Goal: Complete application form: Complete application form

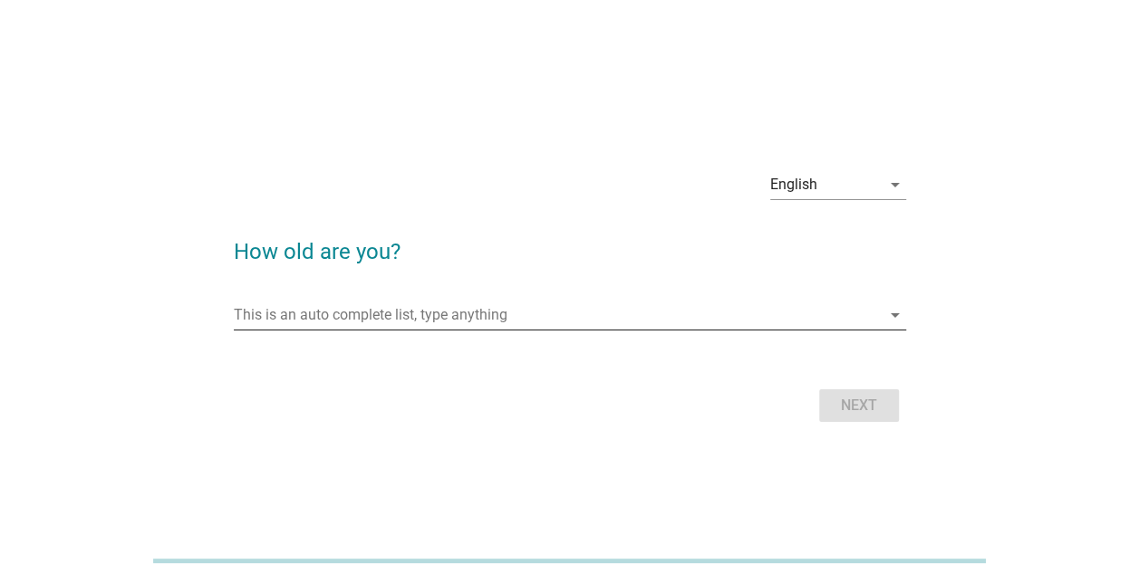
click at [458, 324] on input "This is an auto complete list, type anything" at bounding box center [557, 315] width 647 height 29
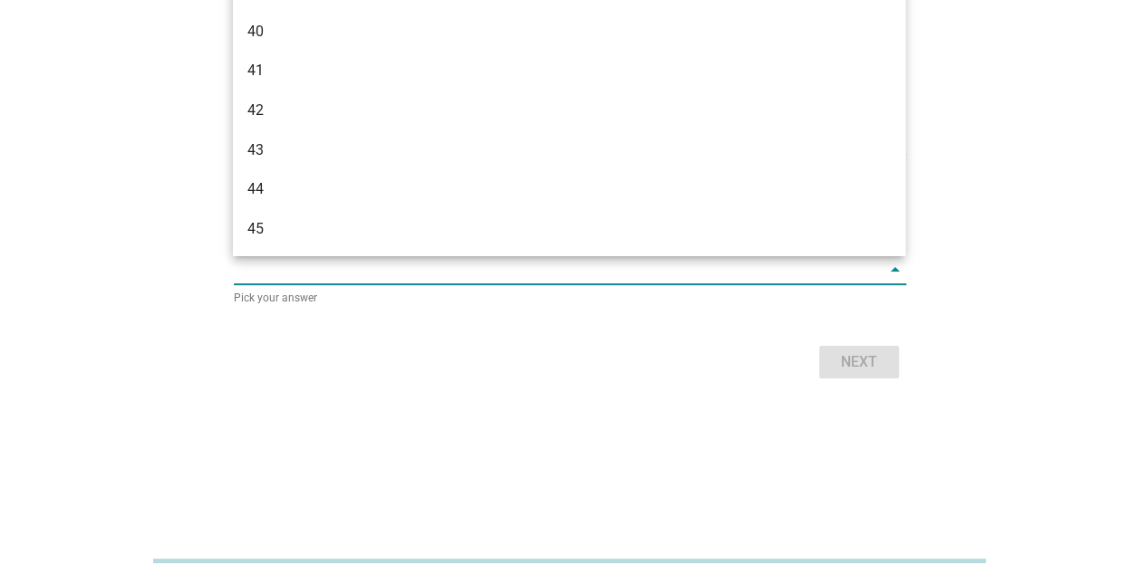
scroll to position [1110, 0]
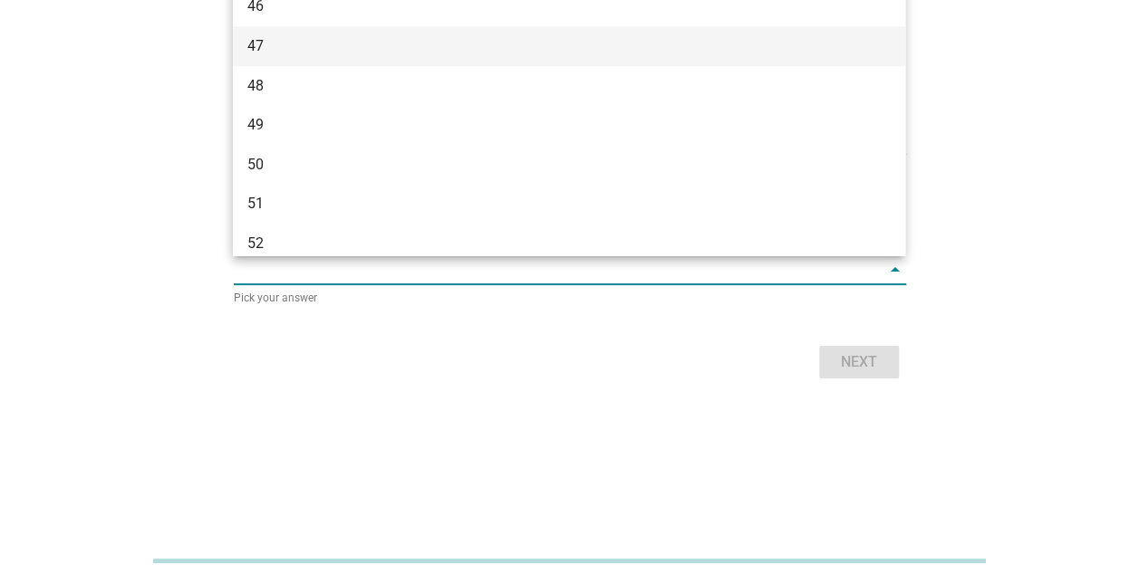
click at [330, 46] on div "47" at bounding box center [542, 46] width 590 height 22
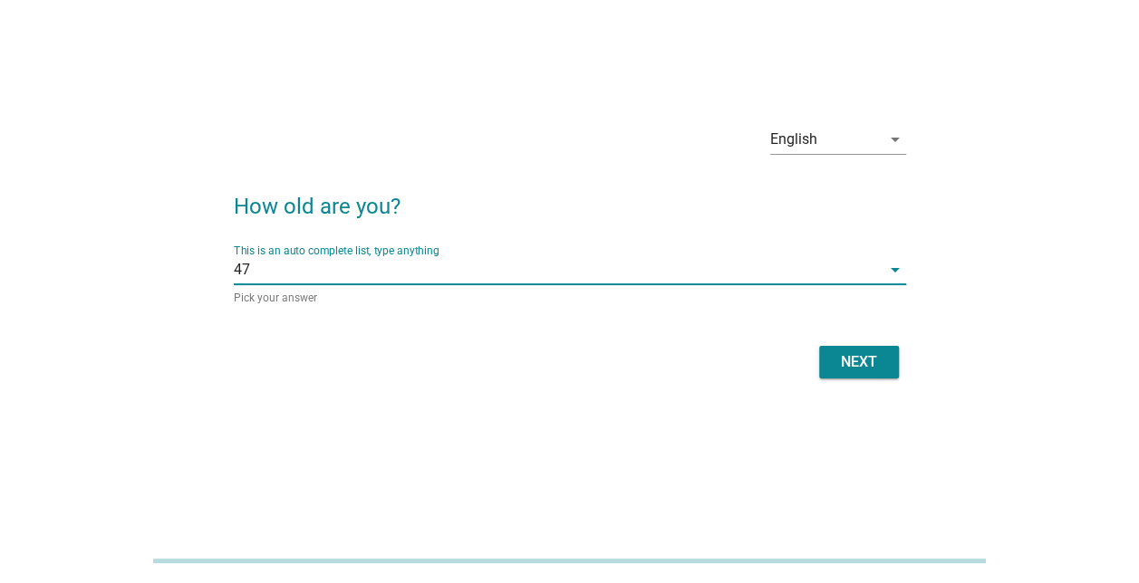
click at [864, 357] on div "Next" at bounding box center [859, 363] width 51 height 22
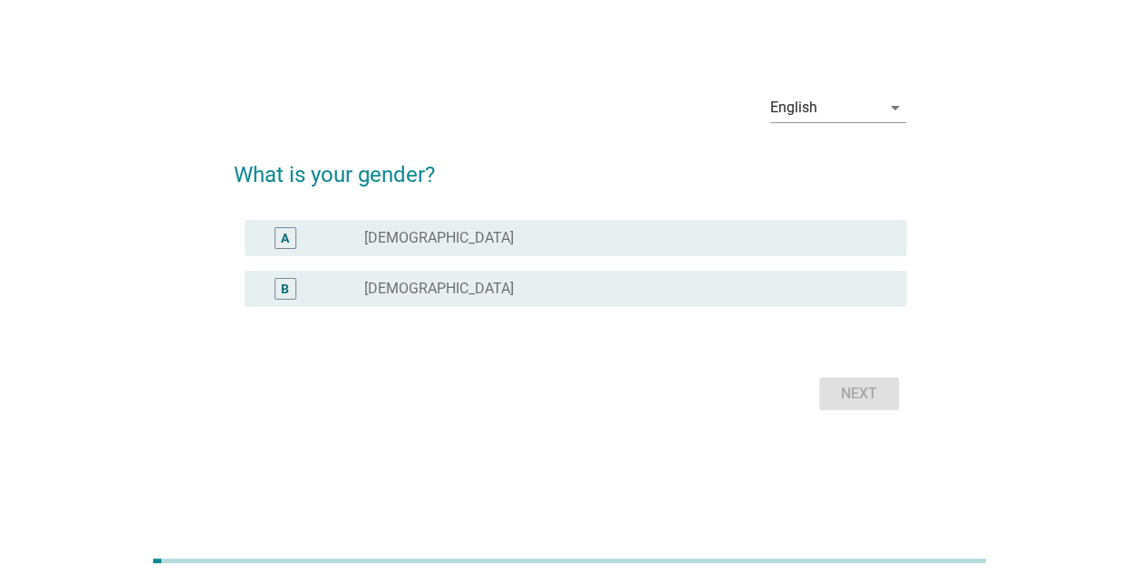
scroll to position [0, 0]
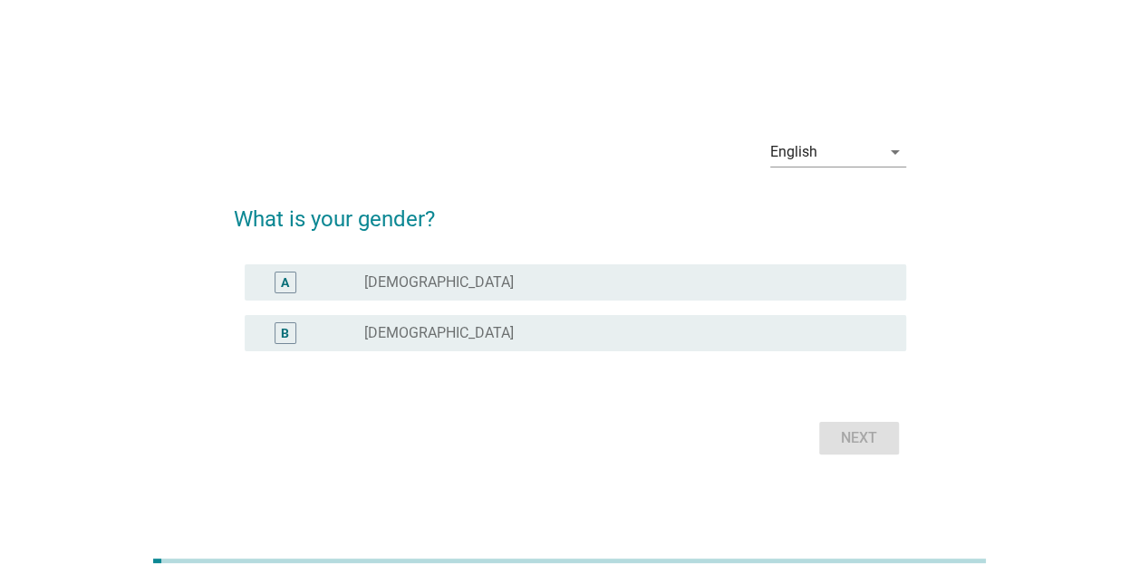
click at [401, 328] on label "[DEMOGRAPHIC_DATA]" at bounding box center [438, 333] width 149 height 18
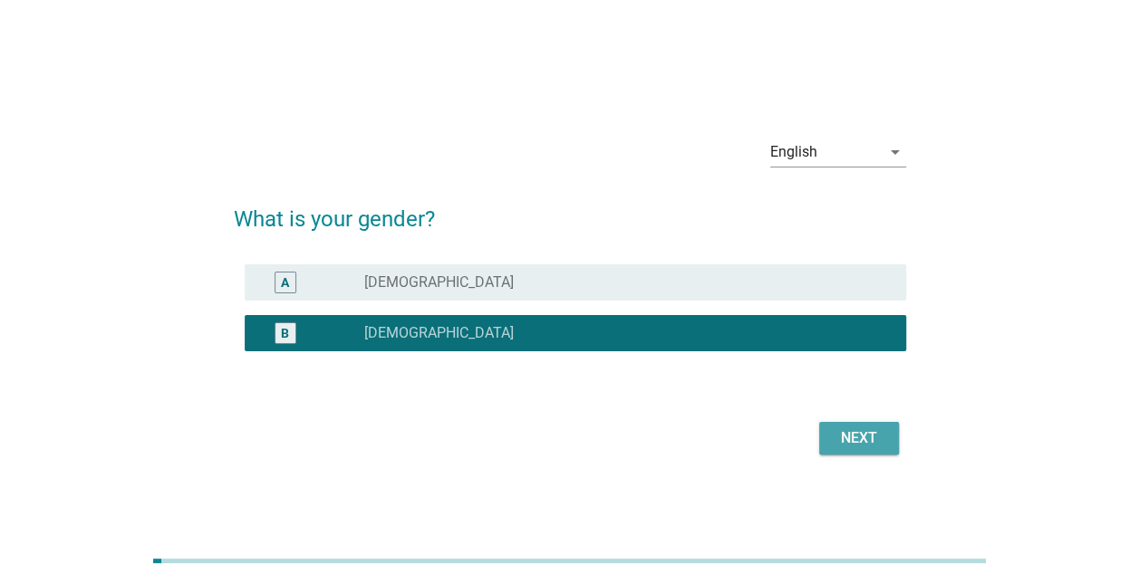
click at [852, 448] on div "Next" at bounding box center [859, 439] width 51 height 22
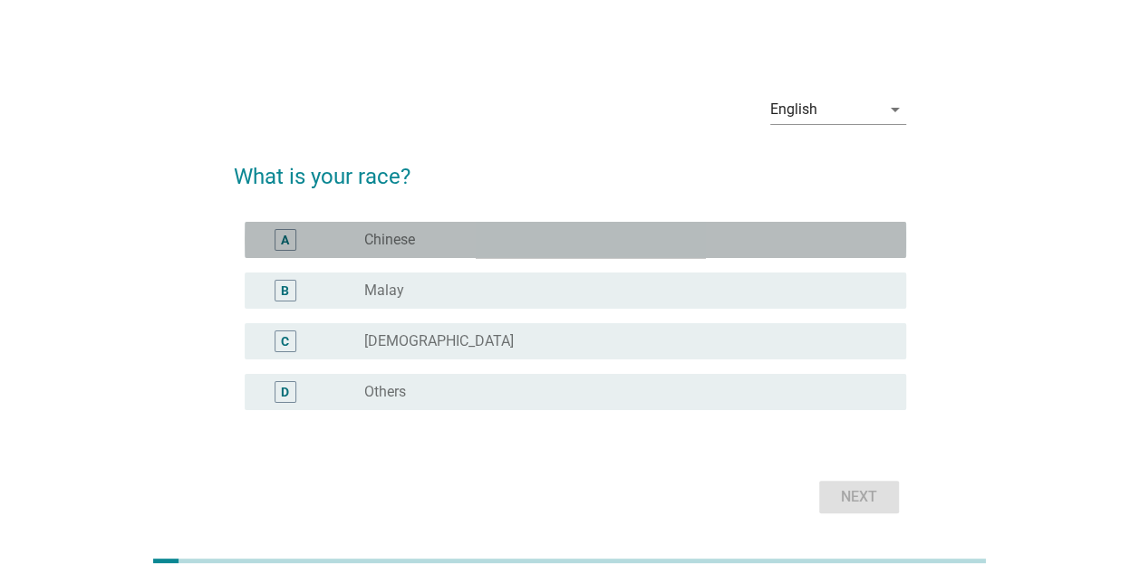
click at [433, 235] on div "radio_button_unchecked Chinese" at bounding box center [620, 240] width 513 height 18
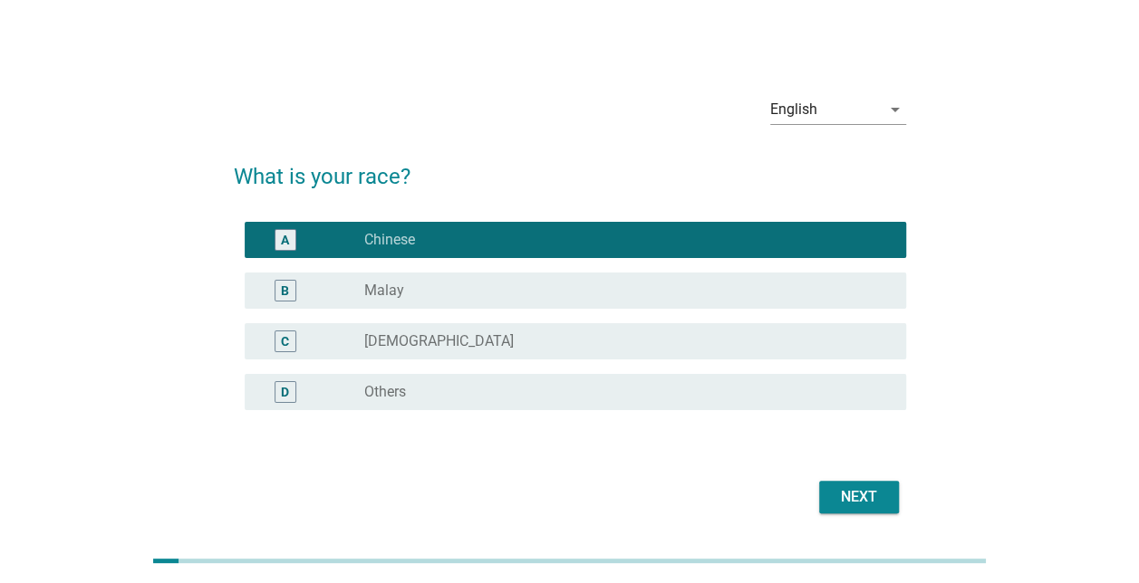
click at [866, 481] on button "Next" at bounding box center [859, 497] width 80 height 33
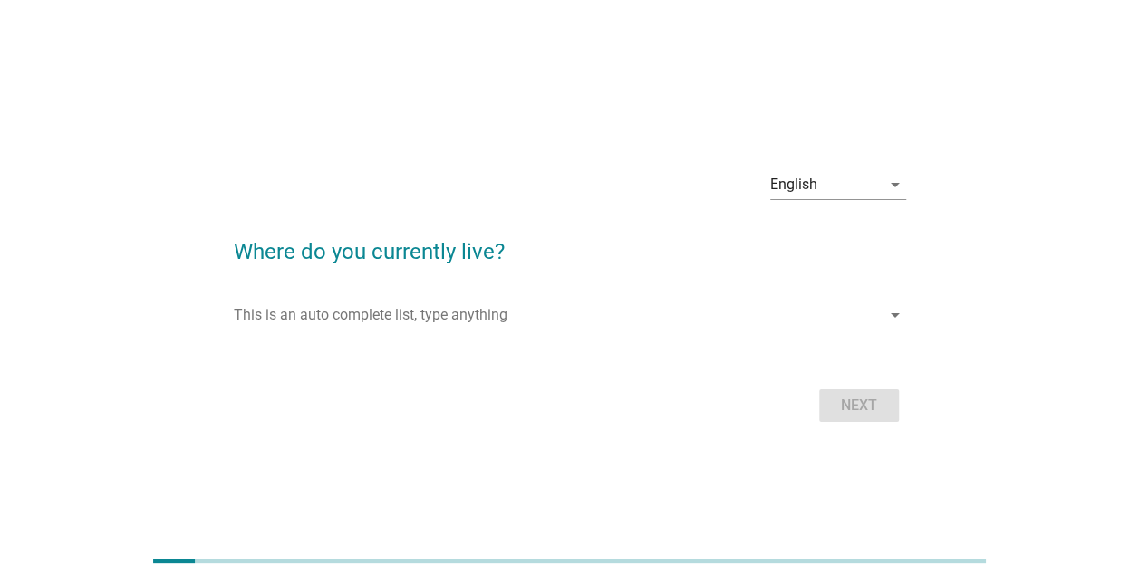
click at [448, 317] on input "This is an auto complete list, type anything" at bounding box center [557, 315] width 647 height 29
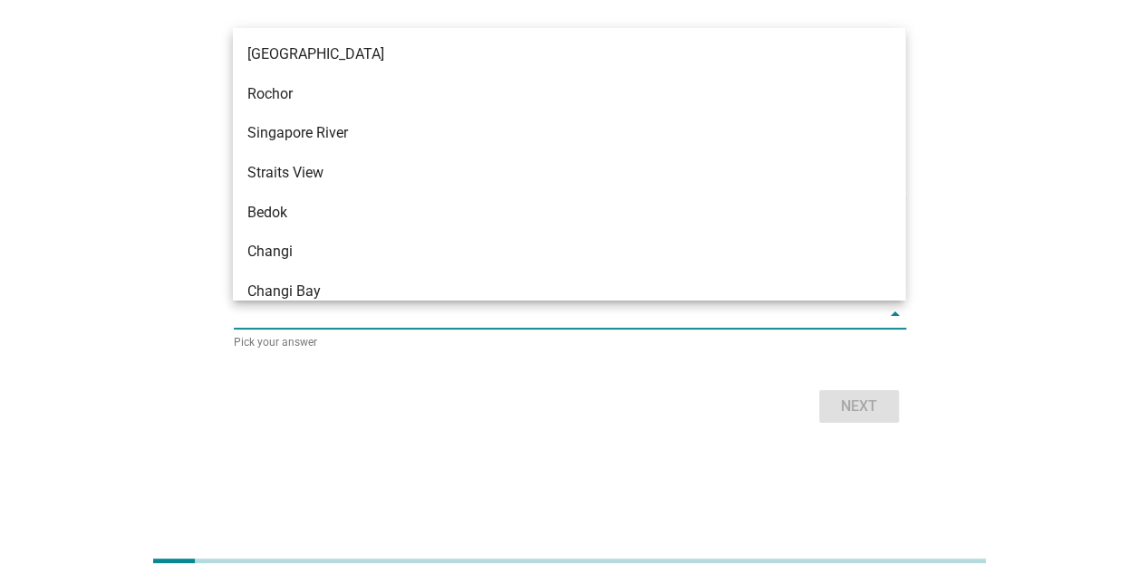
scroll to position [827, 0]
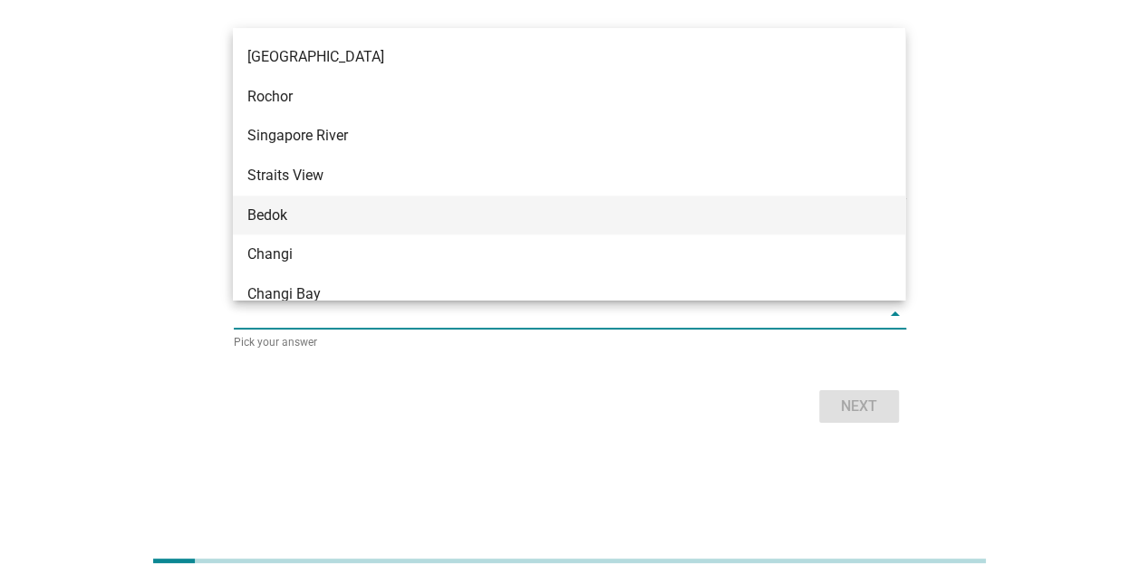
click at [333, 212] on div "Bedok" at bounding box center [542, 216] width 590 height 22
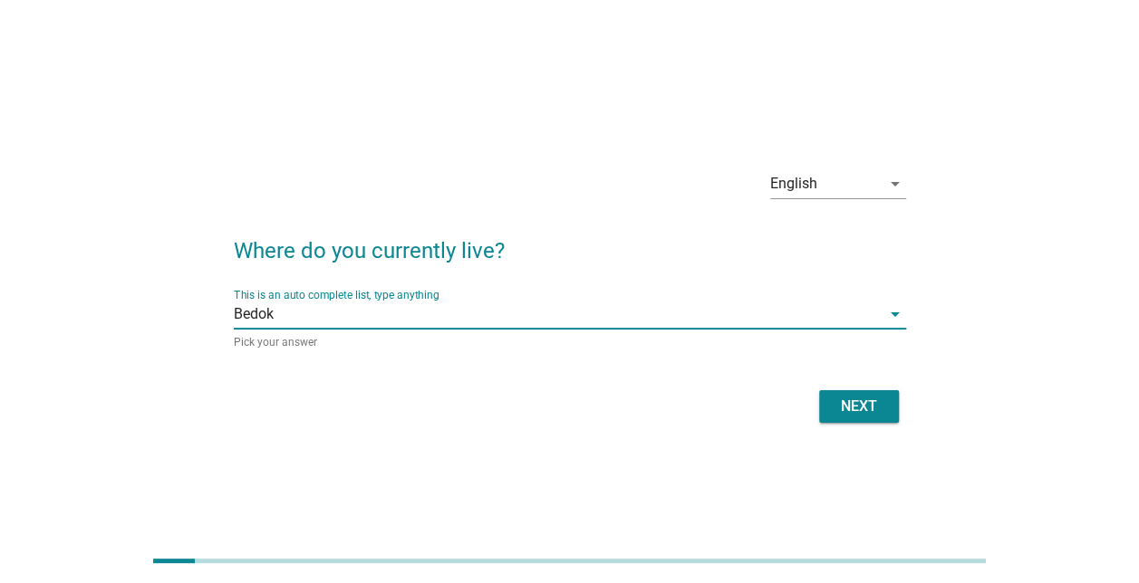
click at [850, 404] on div "Next" at bounding box center [859, 407] width 51 height 22
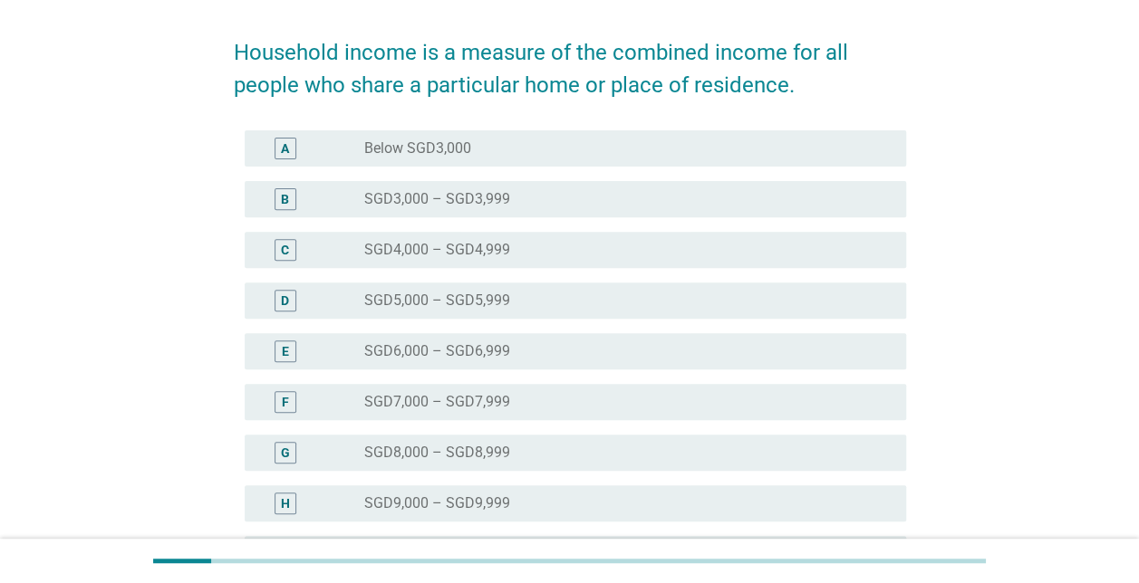
scroll to position [362, 0]
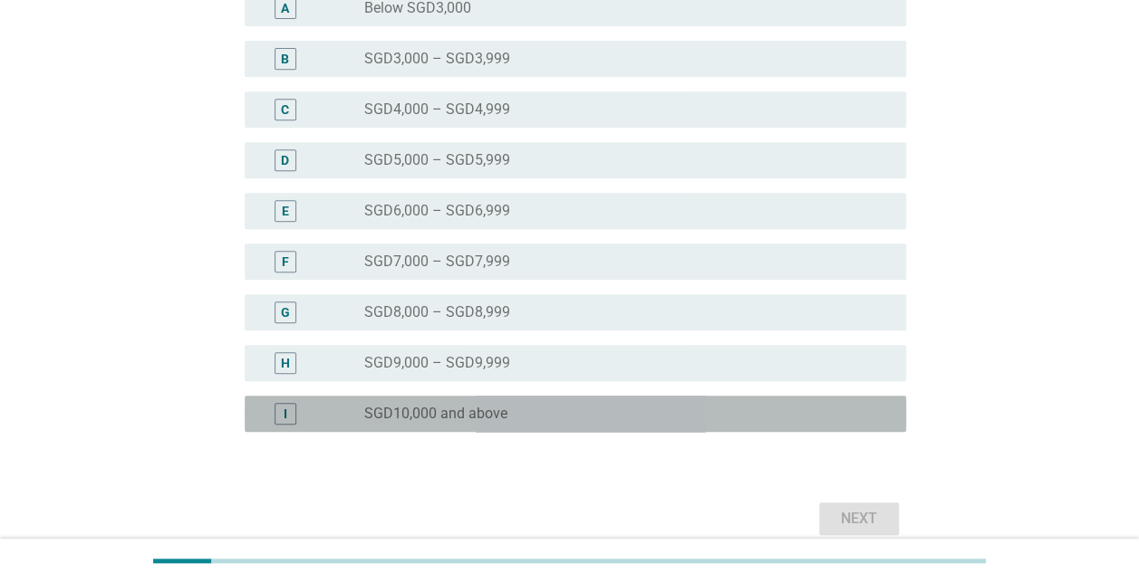
click at [496, 420] on label "SGD10,000 and above" at bounding box center [435, 414] width 143 height 18
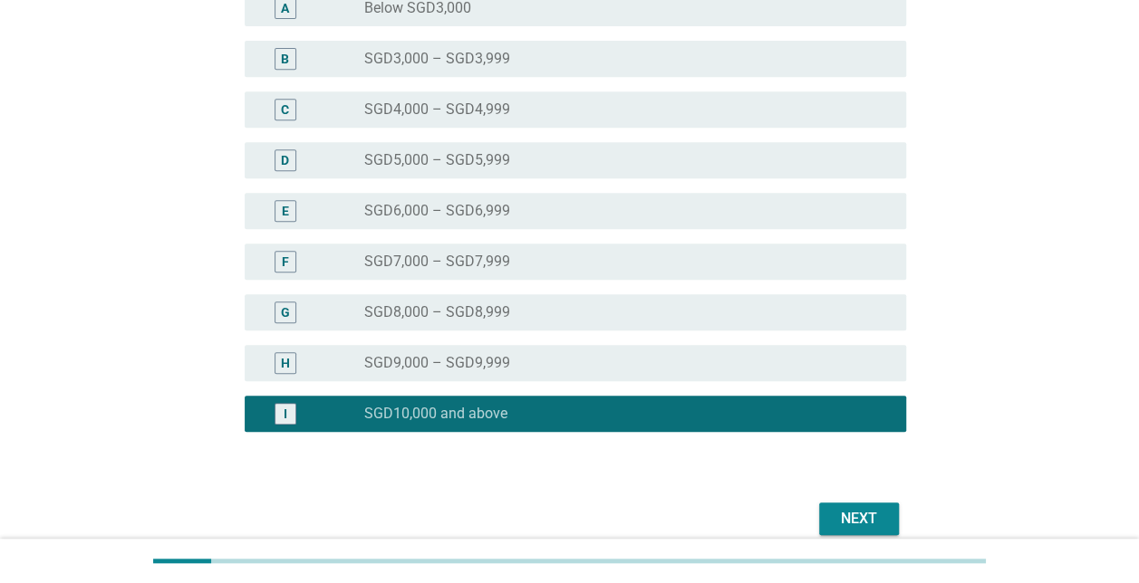
click at [830, 509] on button "Next" at bounding box center [859, 519] width 80 height 33
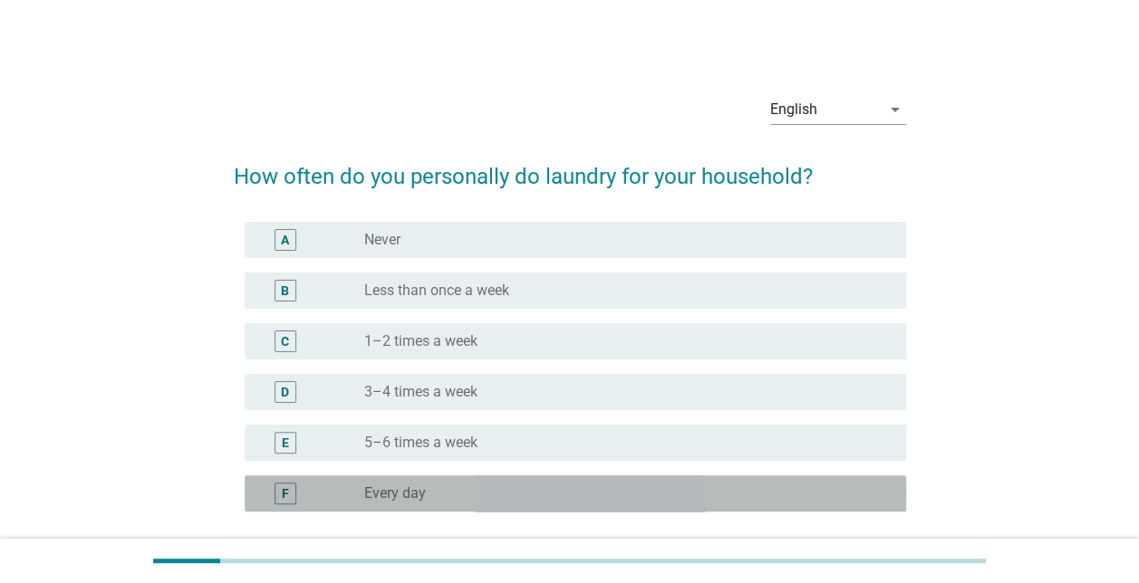
click at [425, 491] on div "radio_button_unchecked Every day" at bounding box center [620, 494] width 513 height 18
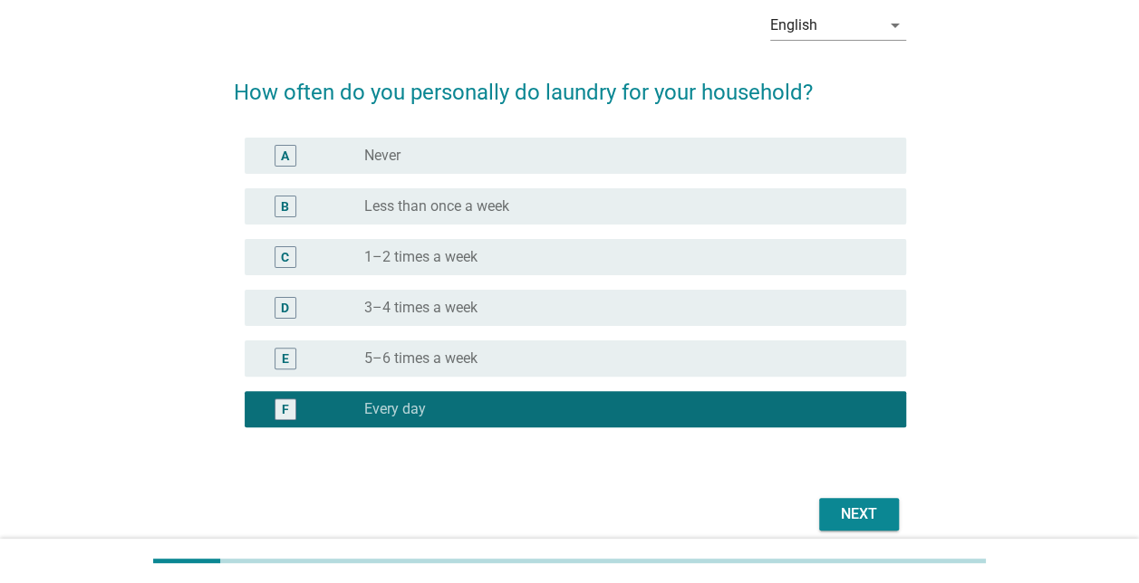
scroll to position [161, 0]
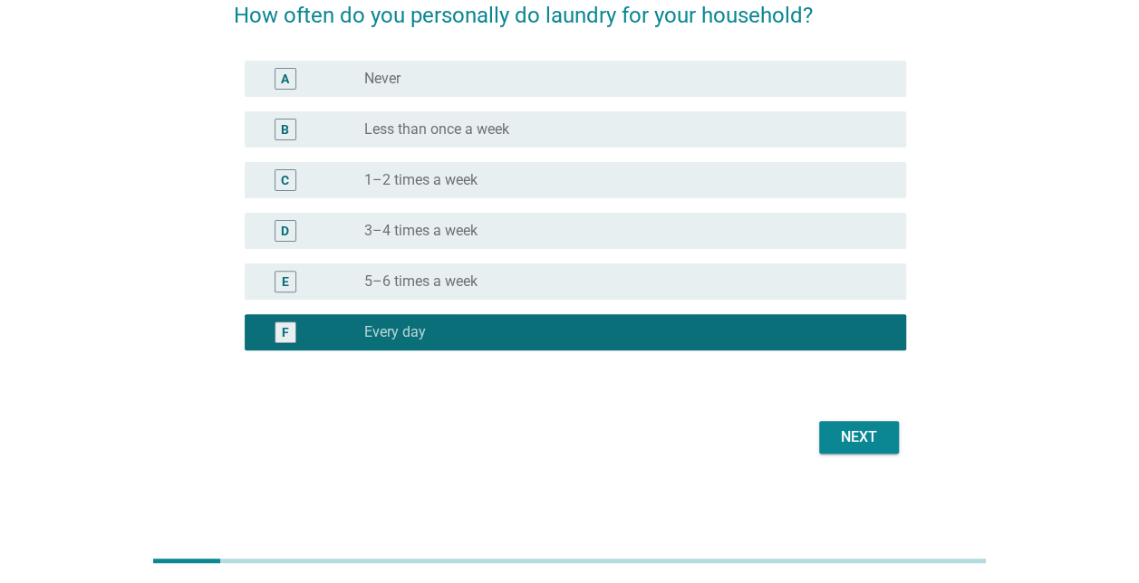
click at [839, 444] on div "Next" at bounding box center [859, 438] width 51 height 22
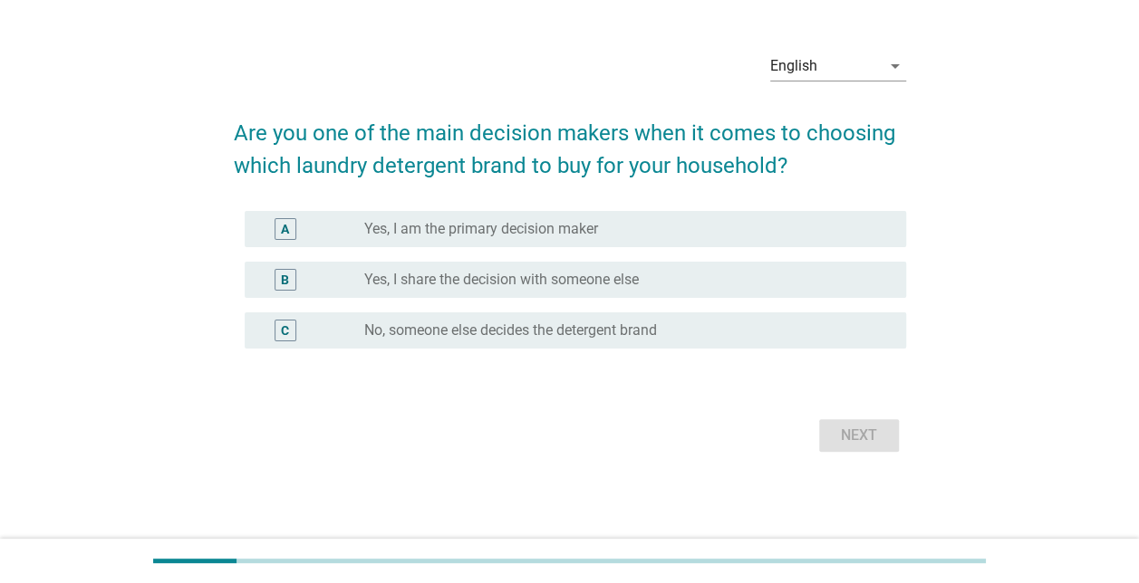
scroll to position [0, 0]
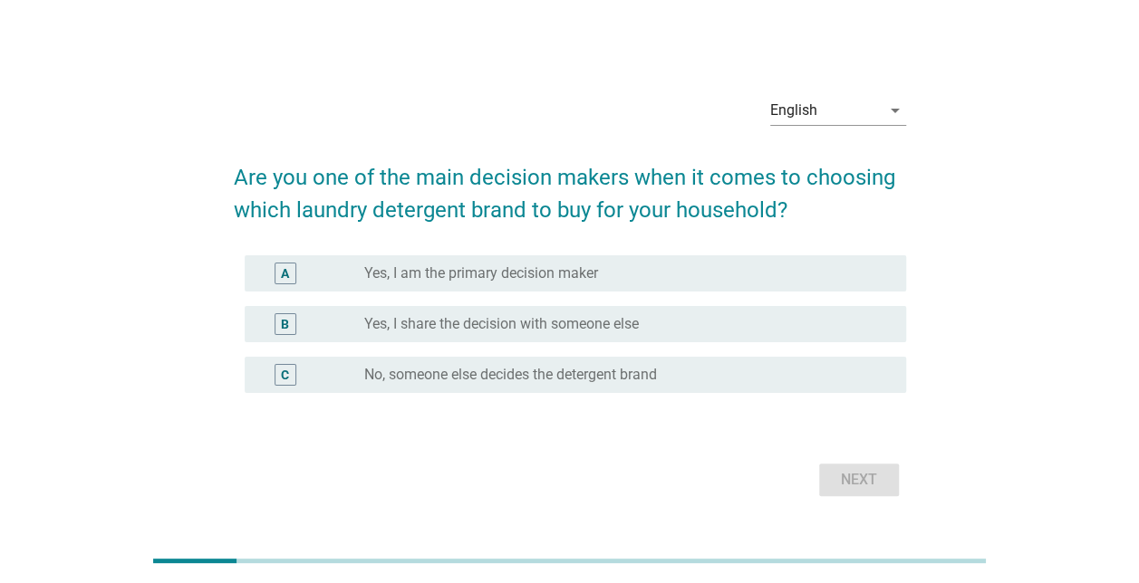
click at [518, 269] on label "Yes, I am the primary decision maker" at bounding box center [481, 274] width 234 height 18
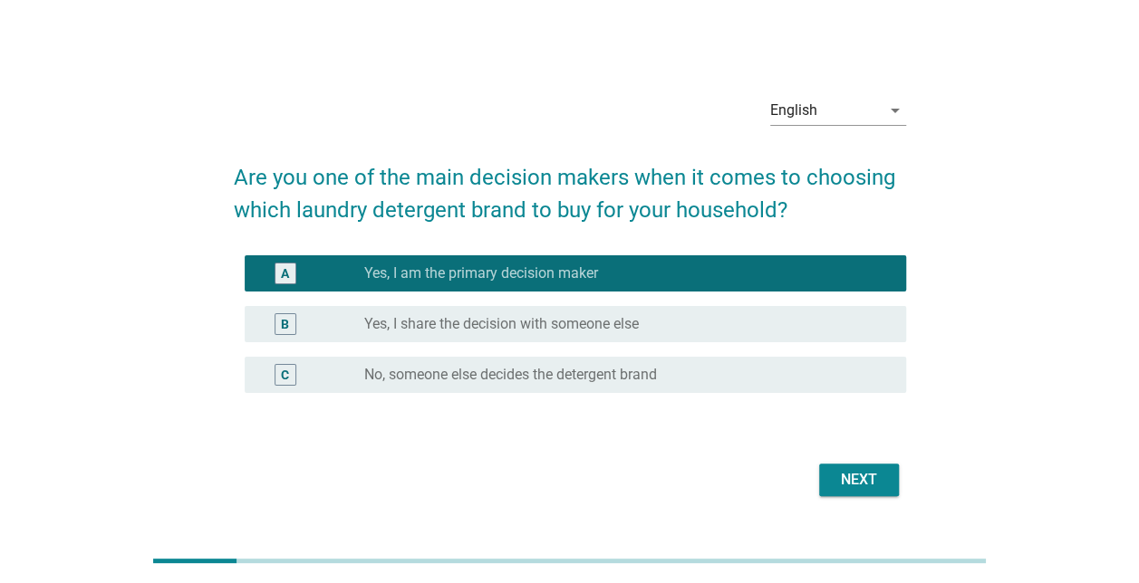
click at [854, 475] on div "Next" at bounding box center [859, 480] width 51 height 22
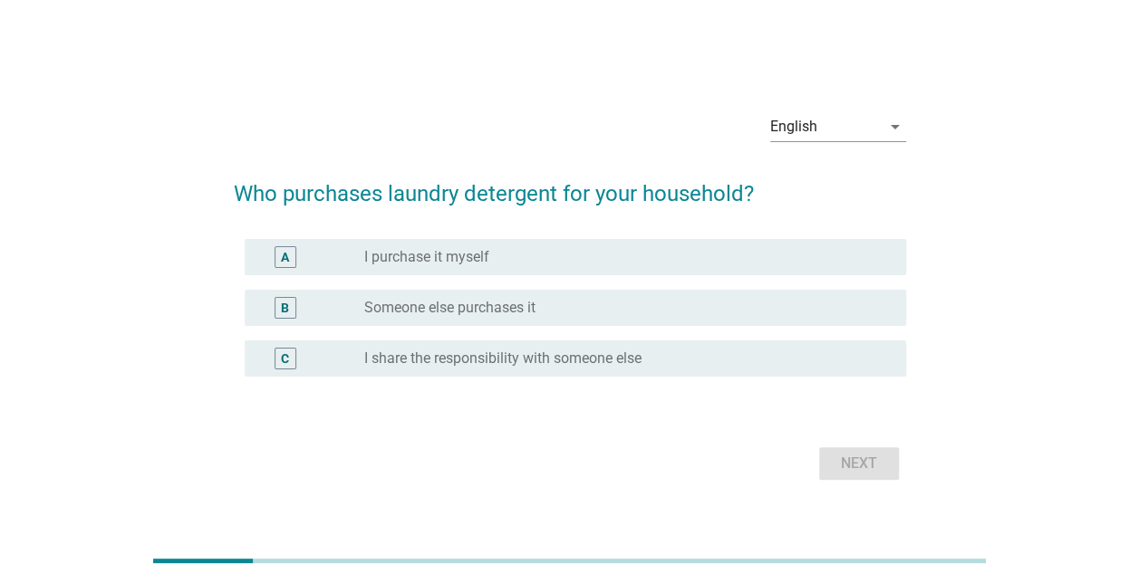
click at [481, 263] on label "I purchase it myself" at bounding box center [426, 257] width 125 height 18
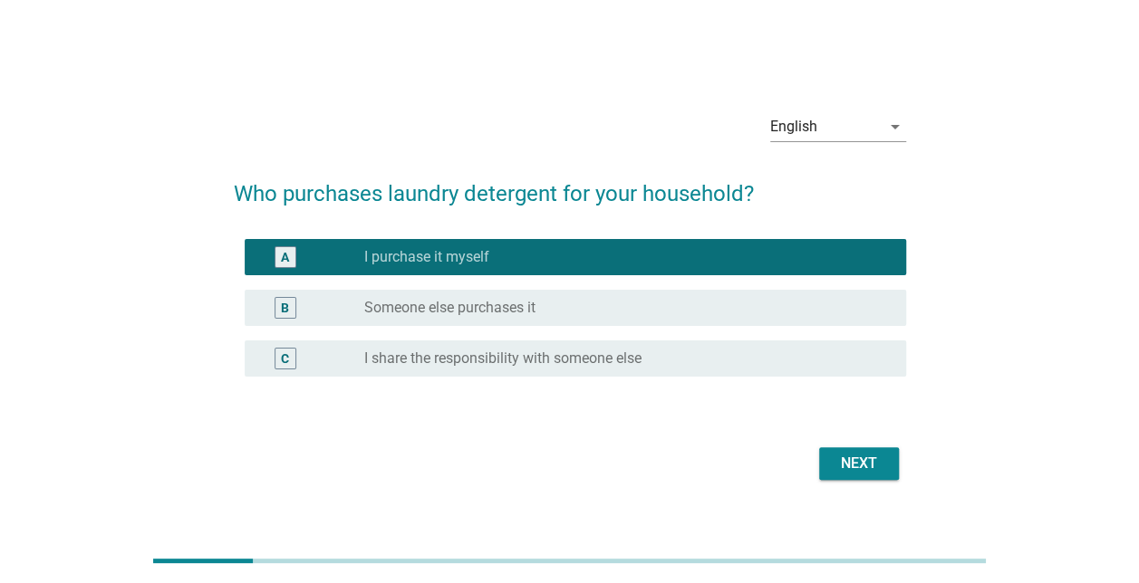
click at [850, 468] on div "Next" at bounding box center [859, 464] width 51 height 22
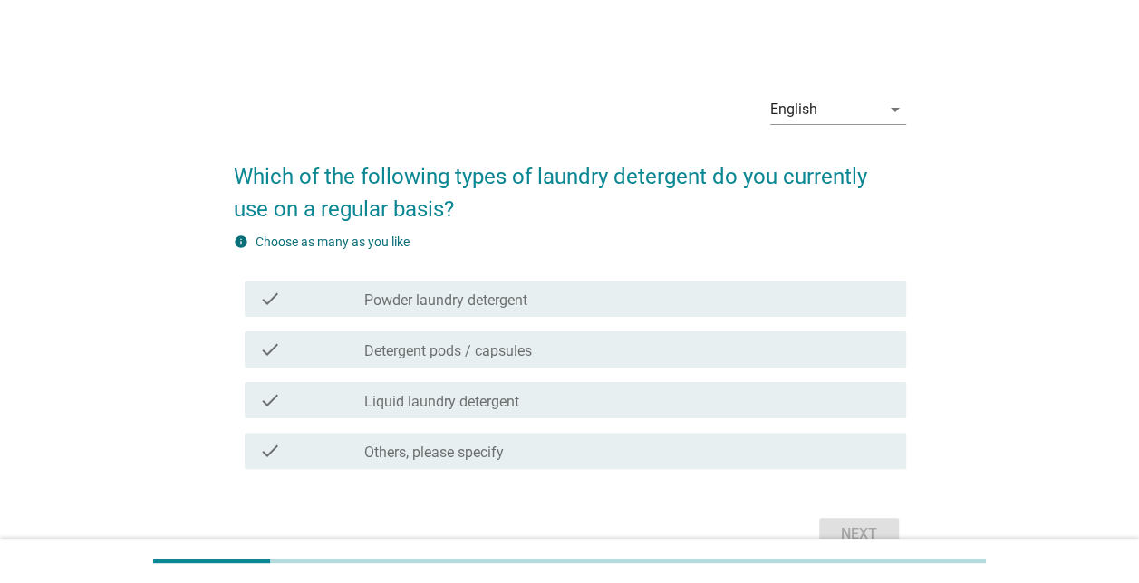
click at [464, 292] on label "Powder laundry detergent" at bounding box center [445, 301] width 163 height 18
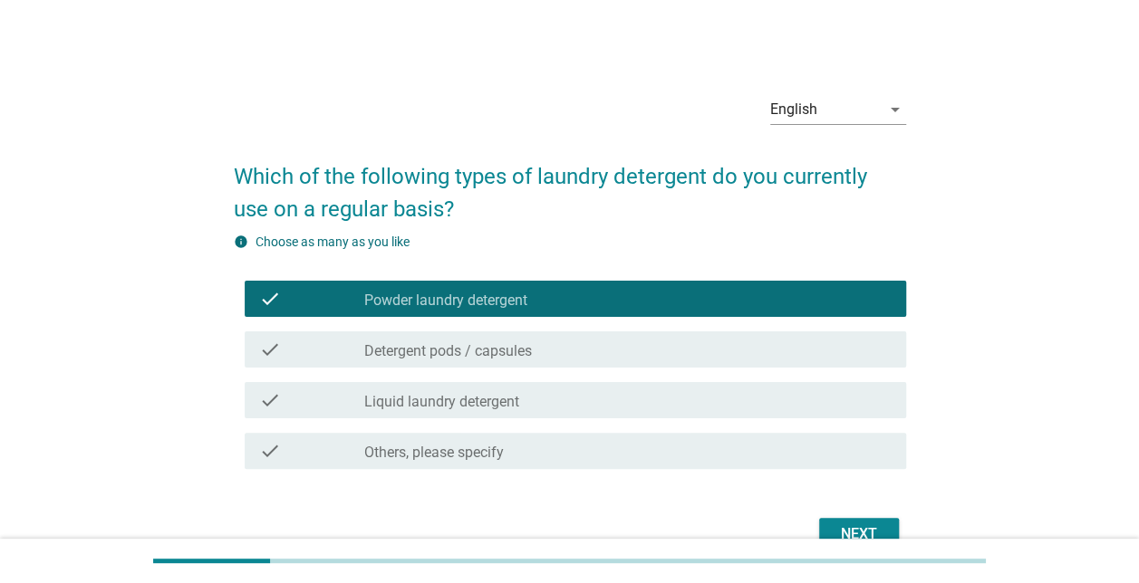
click at [816, 523] on div "Next" at bounding box center [570, 534] width 672 height 43
click at [832, 523] on button "Next" at bounding box center [859, 534] width 80 height 33
